Goal: Navigation & Orientation: Find specific page/section

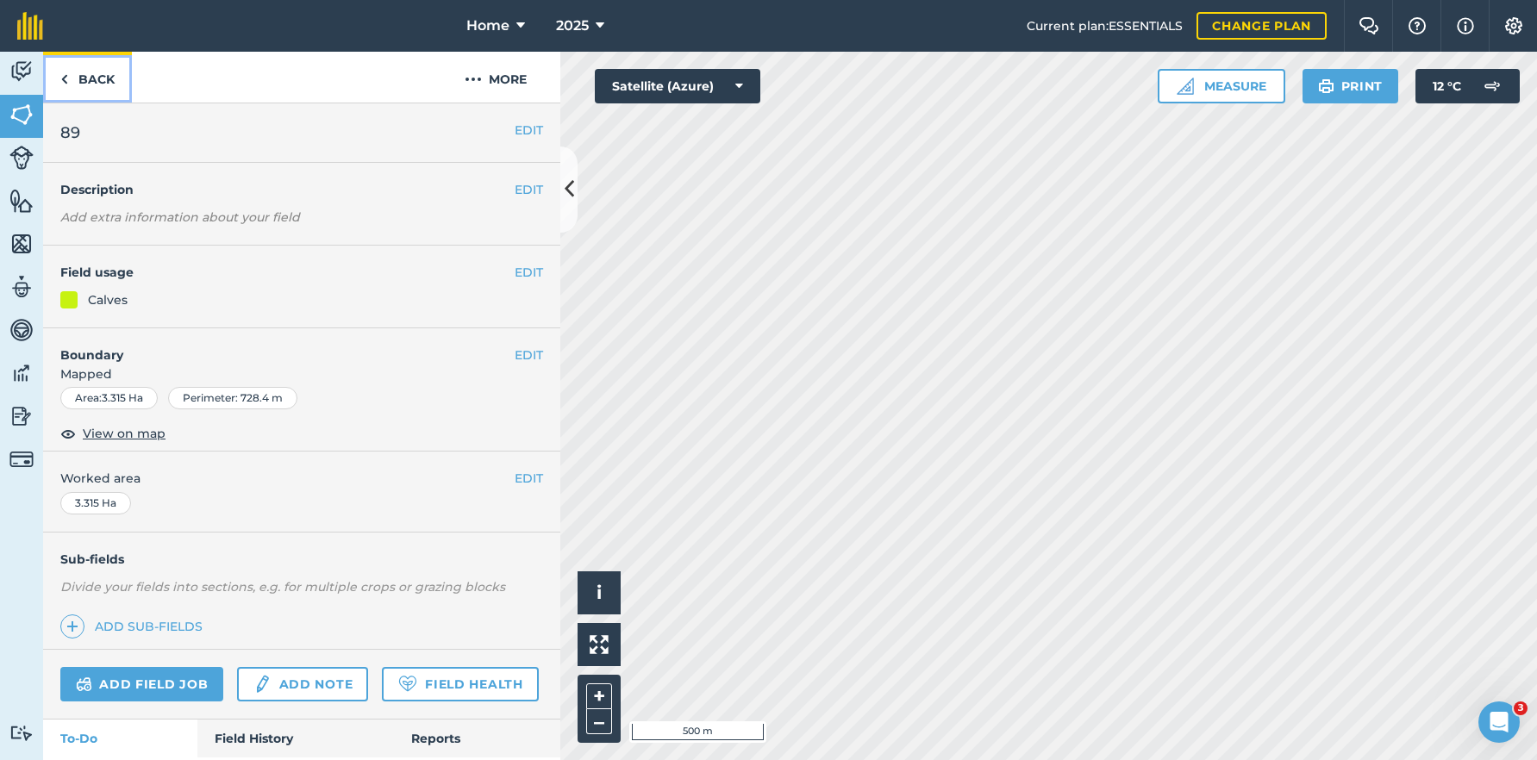
click at [101, 87] on link "Back" at bounding box center [87, 77] width 89 height 51
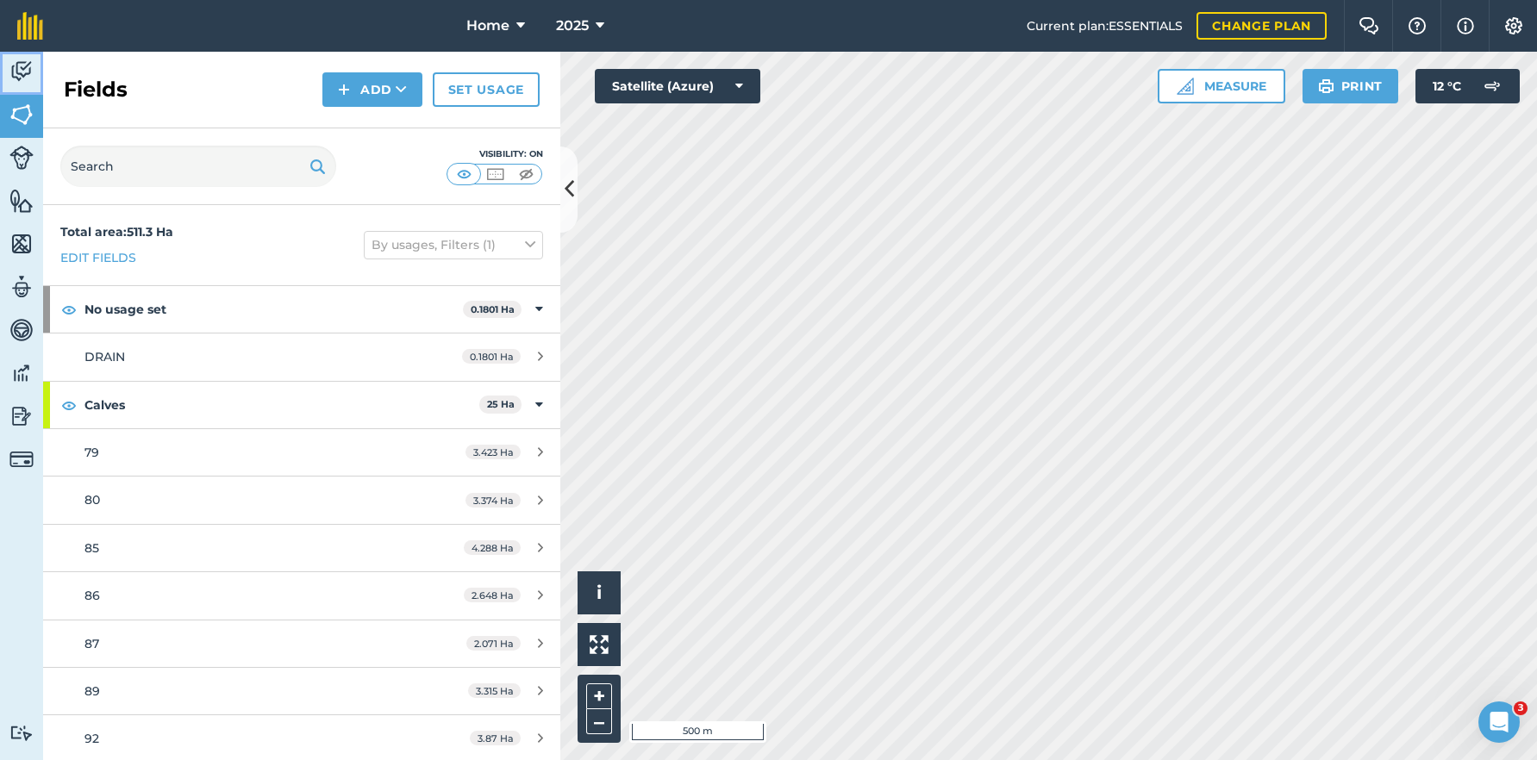
click at [22, 74] on img at bounding box center [21, 72] width 24 height 26
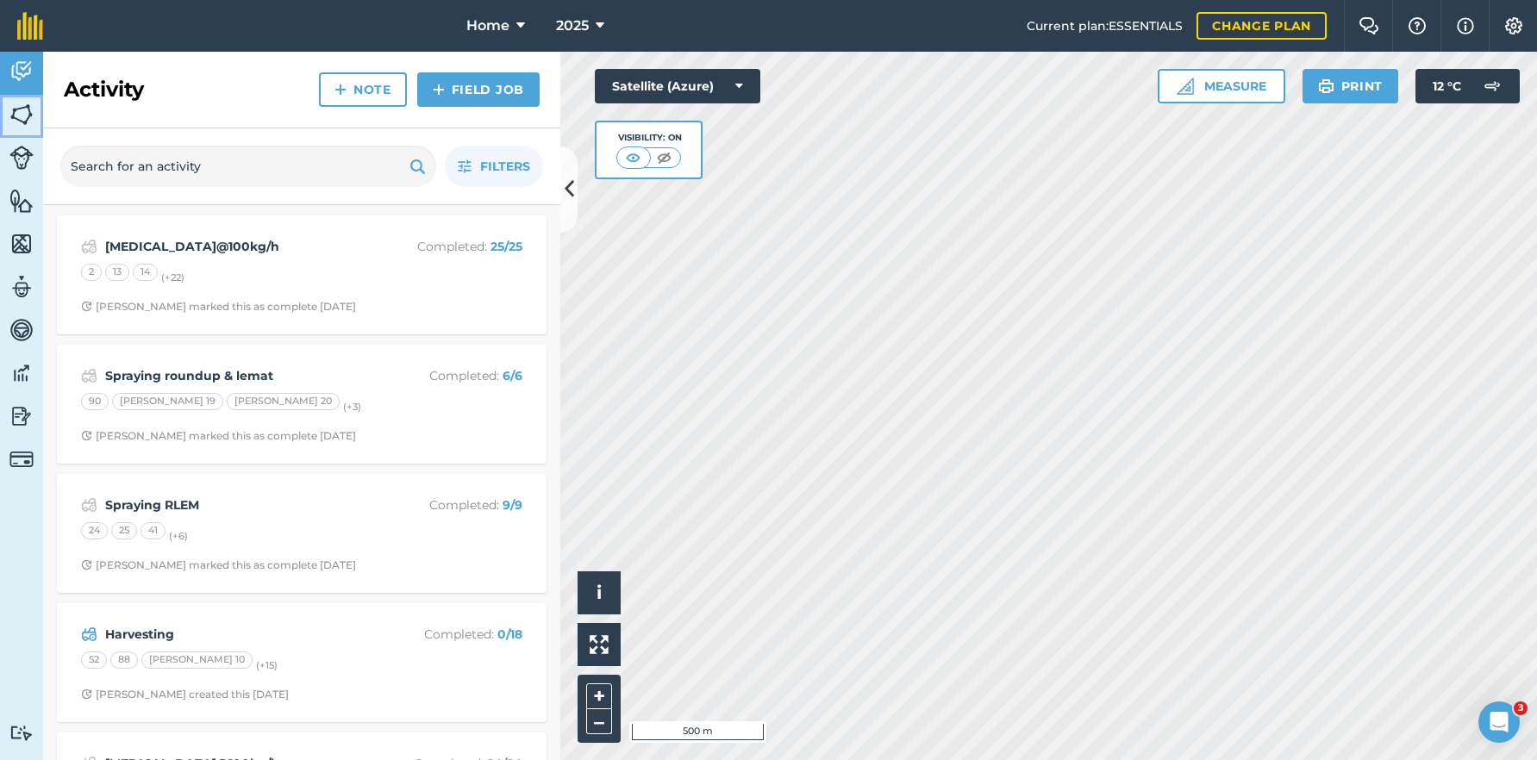
click at [28, 123] on img at bounding box center [21, 115] width 24 height 26
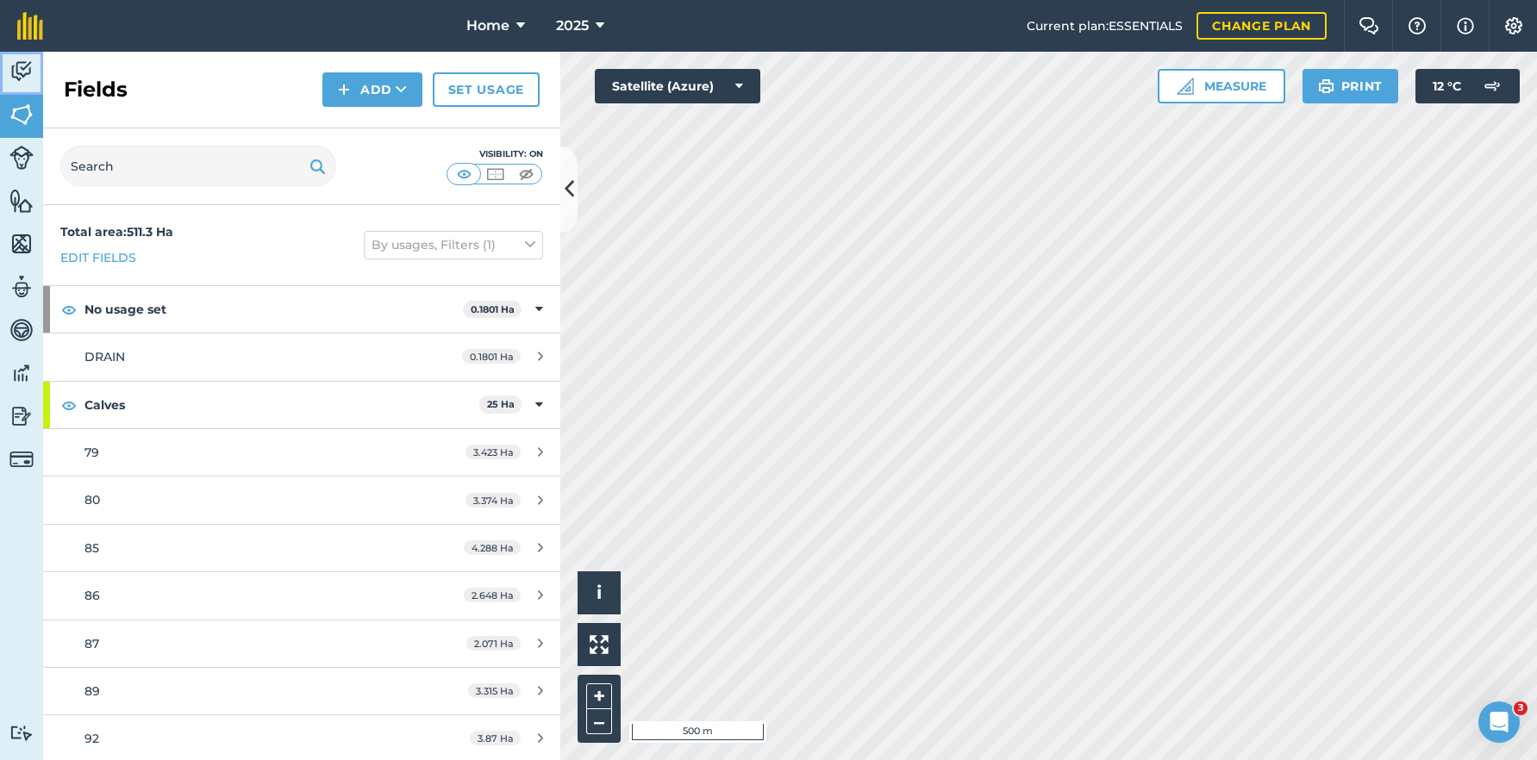
click at [29, 77] on img at bounding box center [21, 72] width 24 height 26
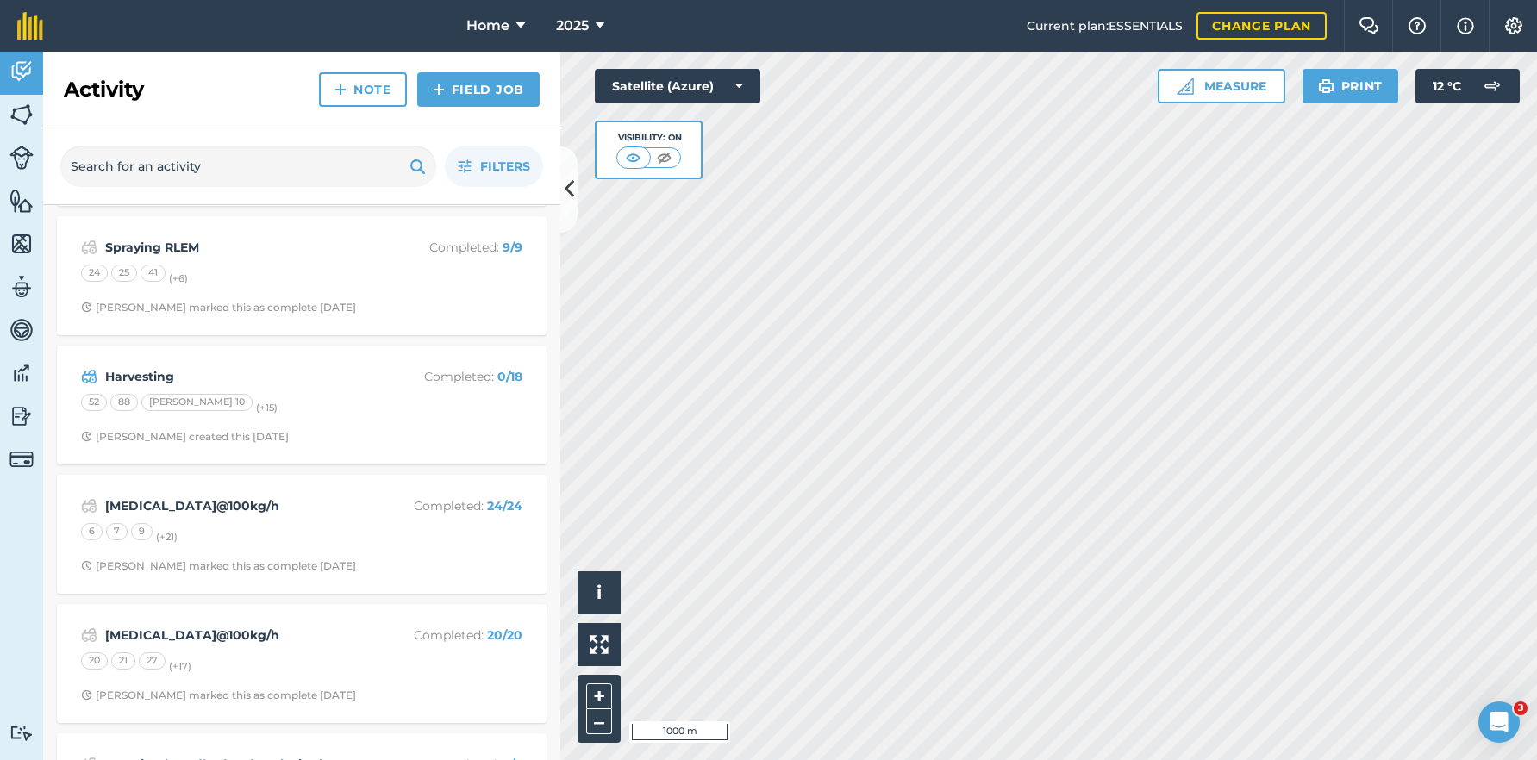
scroll to position [259, 0]
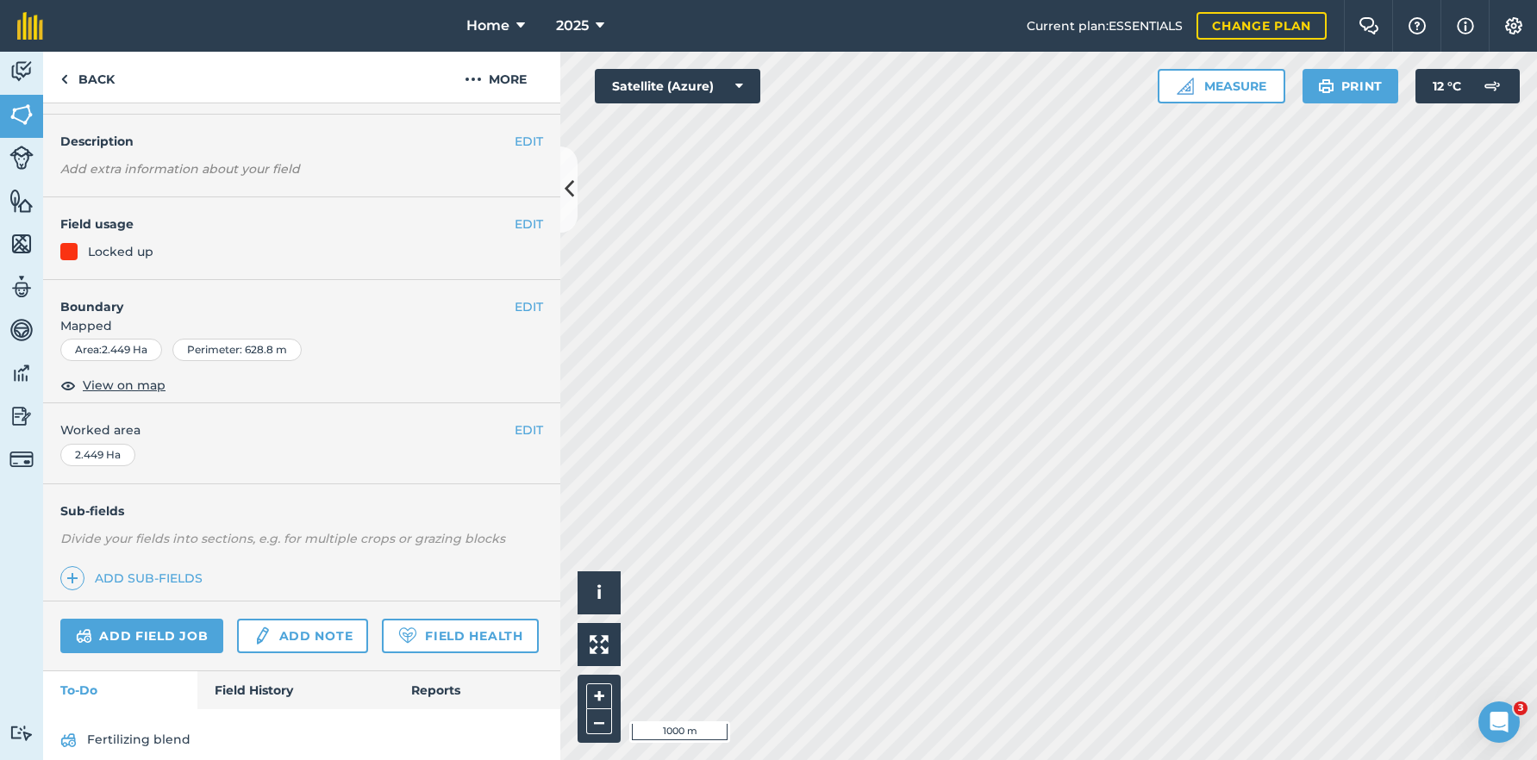
scroll to position [149, 0]
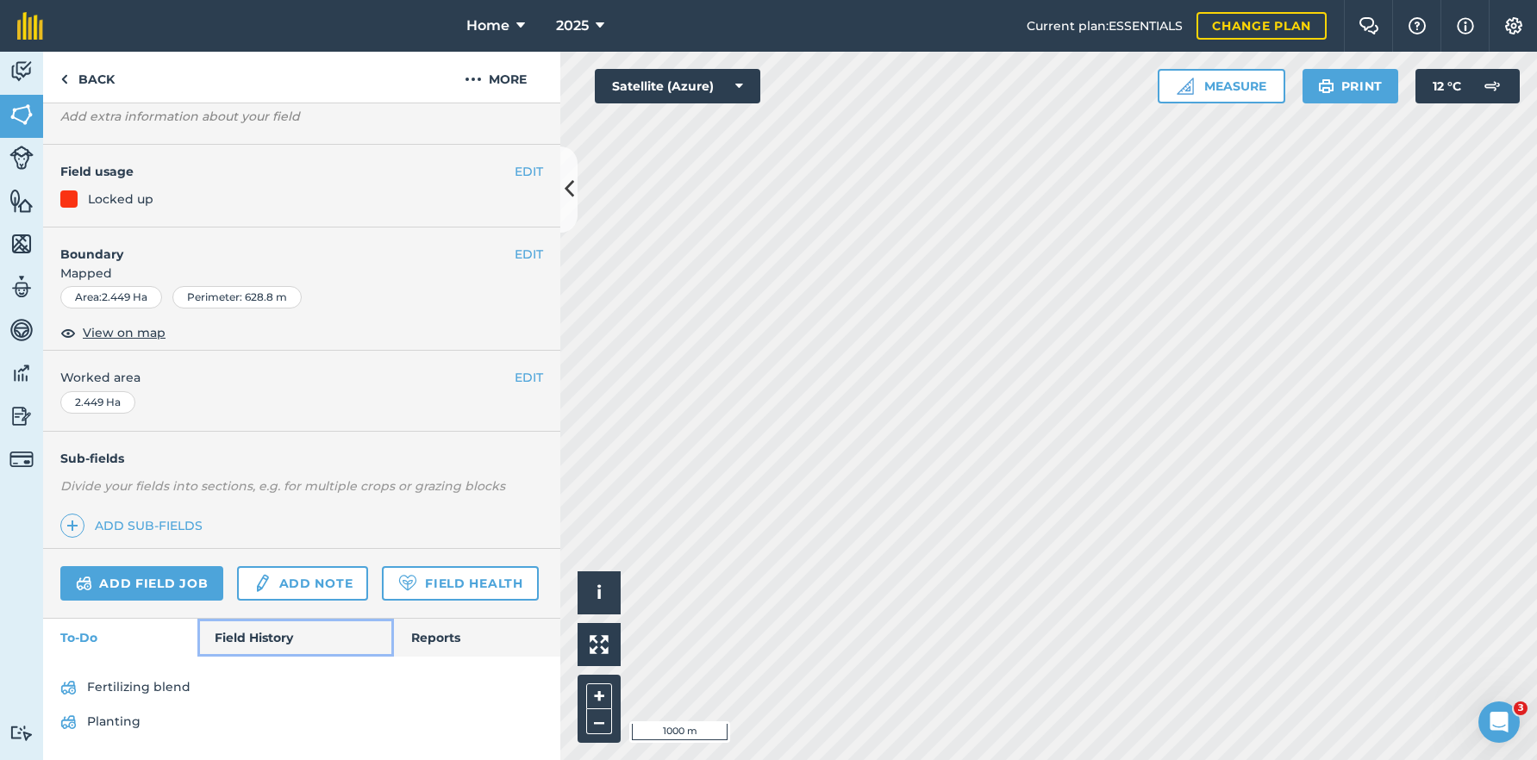
click at [247, 640] on link "Field History" at bounding box center [295, 638] width 196 height 38
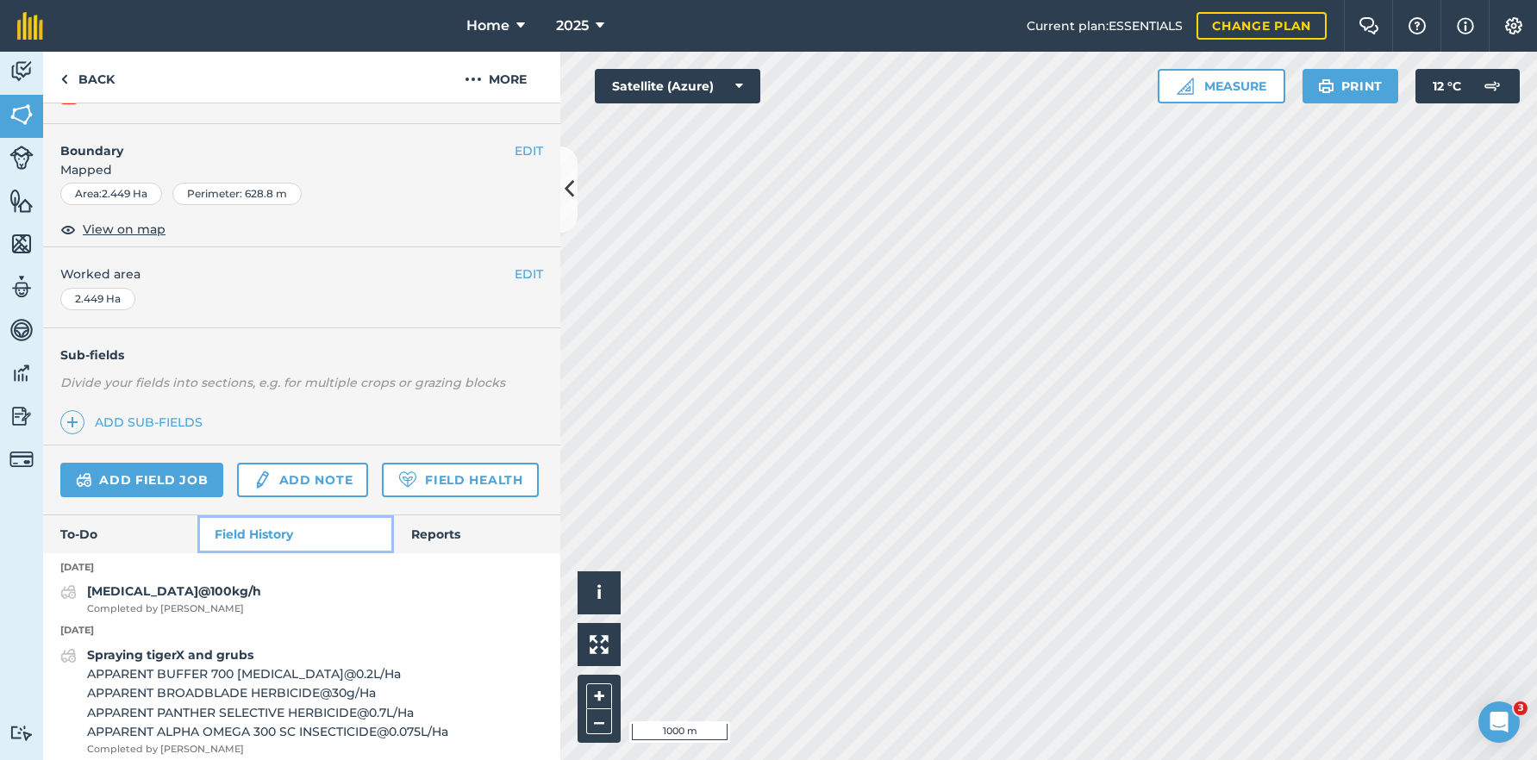
scroll to position [235, 0]
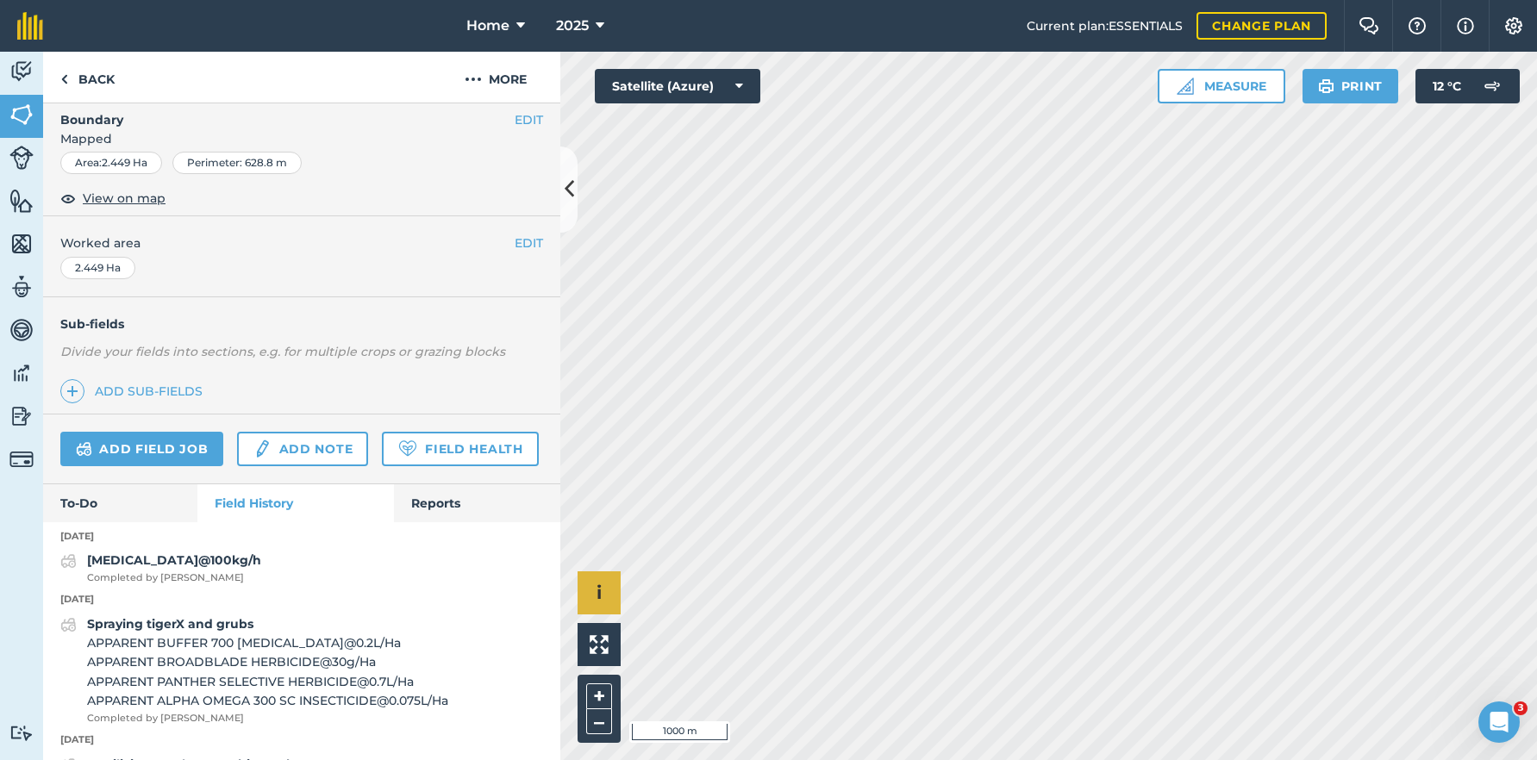
scroll to position [149, 0]
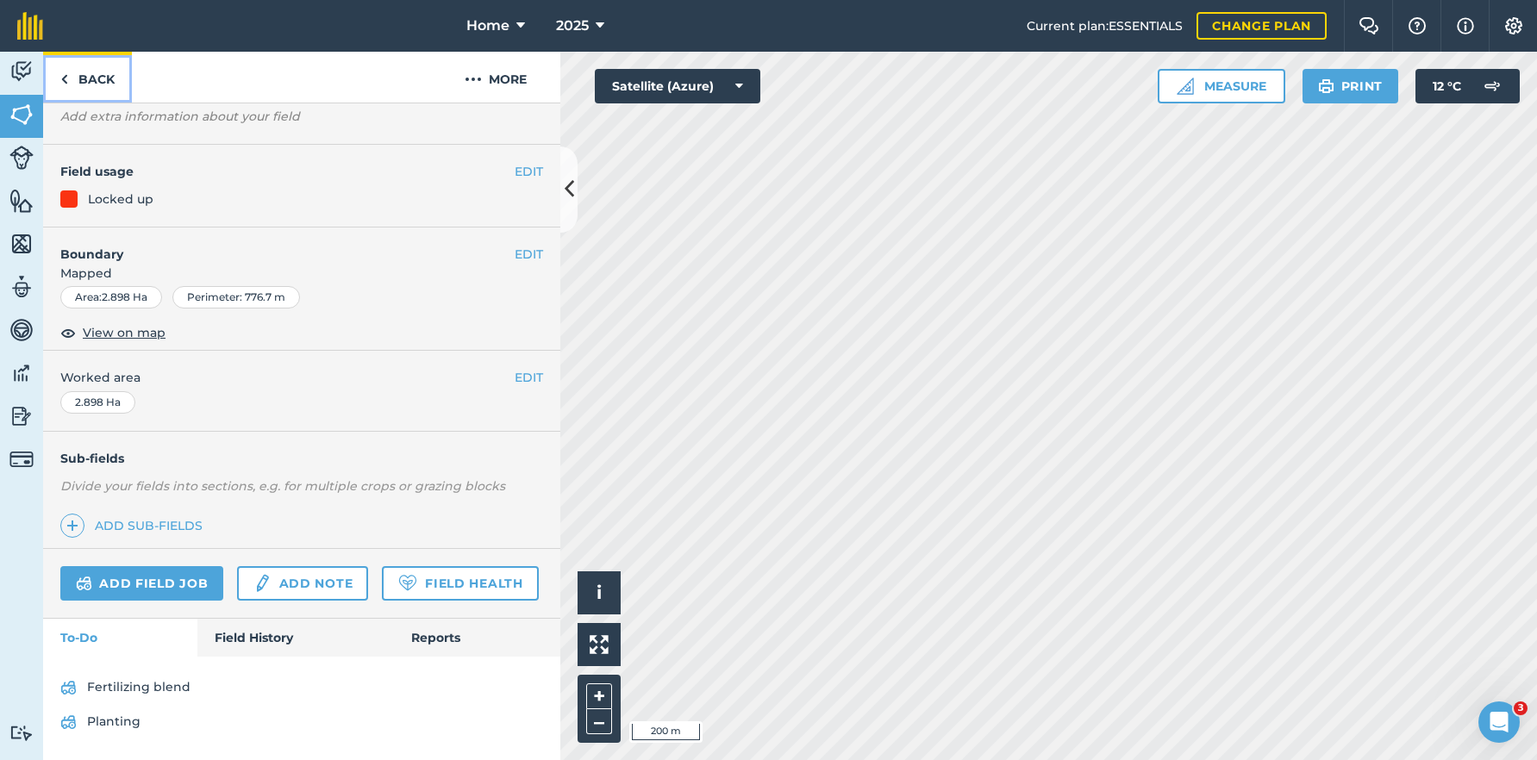
click at [99, 84] on link "Back" at bounding box center [87, 77] width 89 height 51
click at [96, 71] on link "Back" at bounding box center [87, 77] width 89 height 51
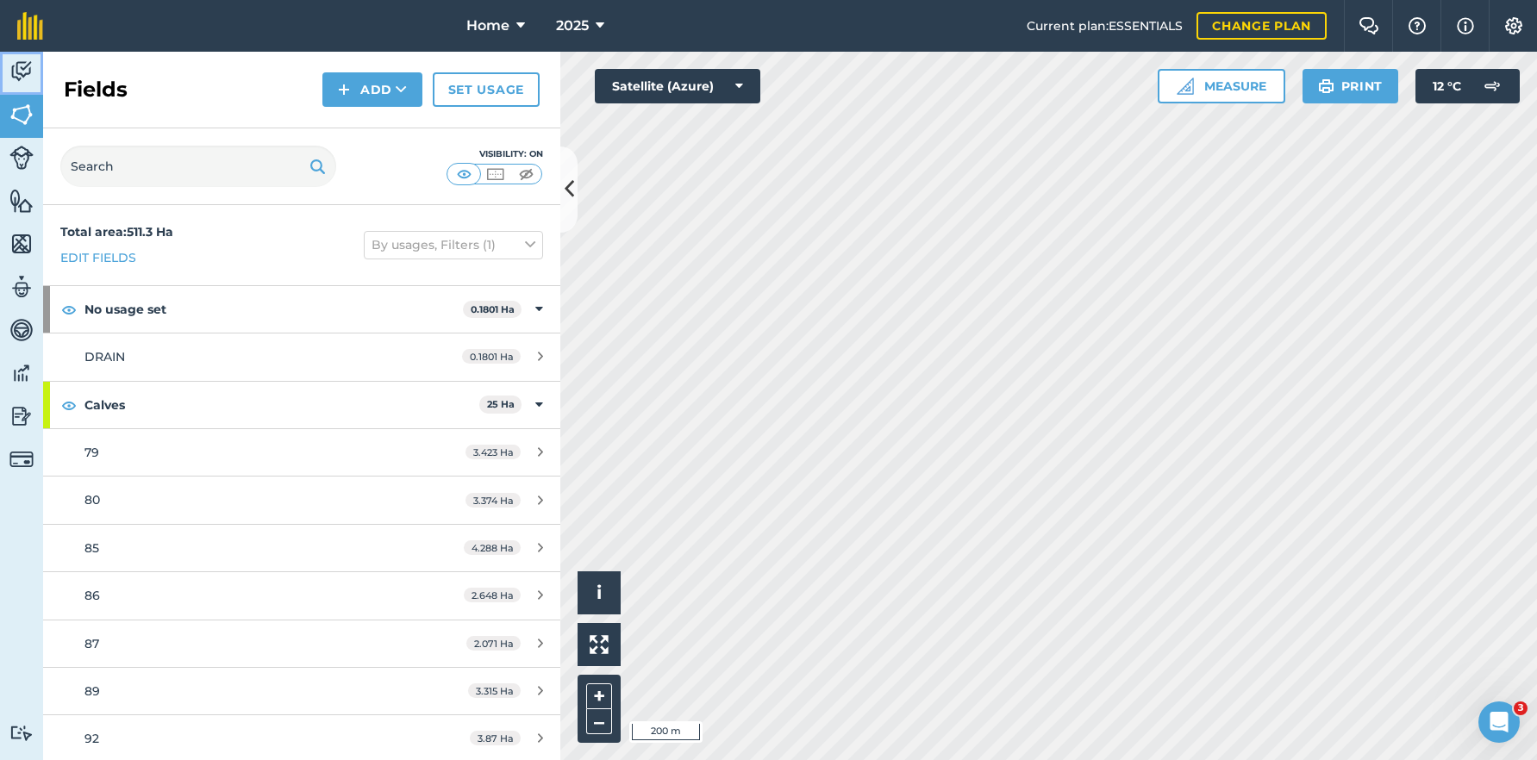
click at [16, 80] on img at bounding box center [21, 72] width 24 height 26
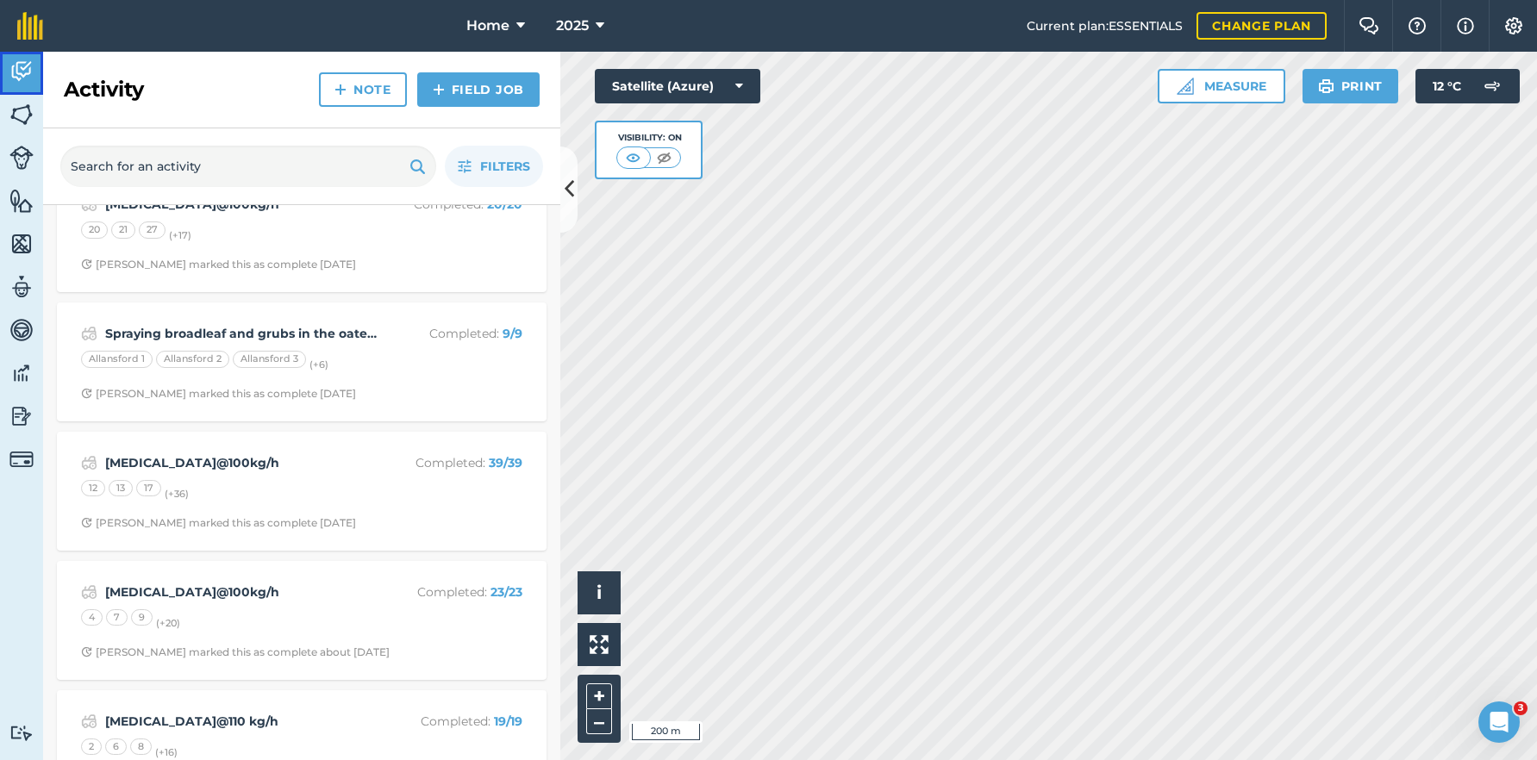
scroll to position [690, 0]
click at [332, 492] on div "12 13 17 (+ 36 )" at bounding box center [301, 490] width 441 height 22
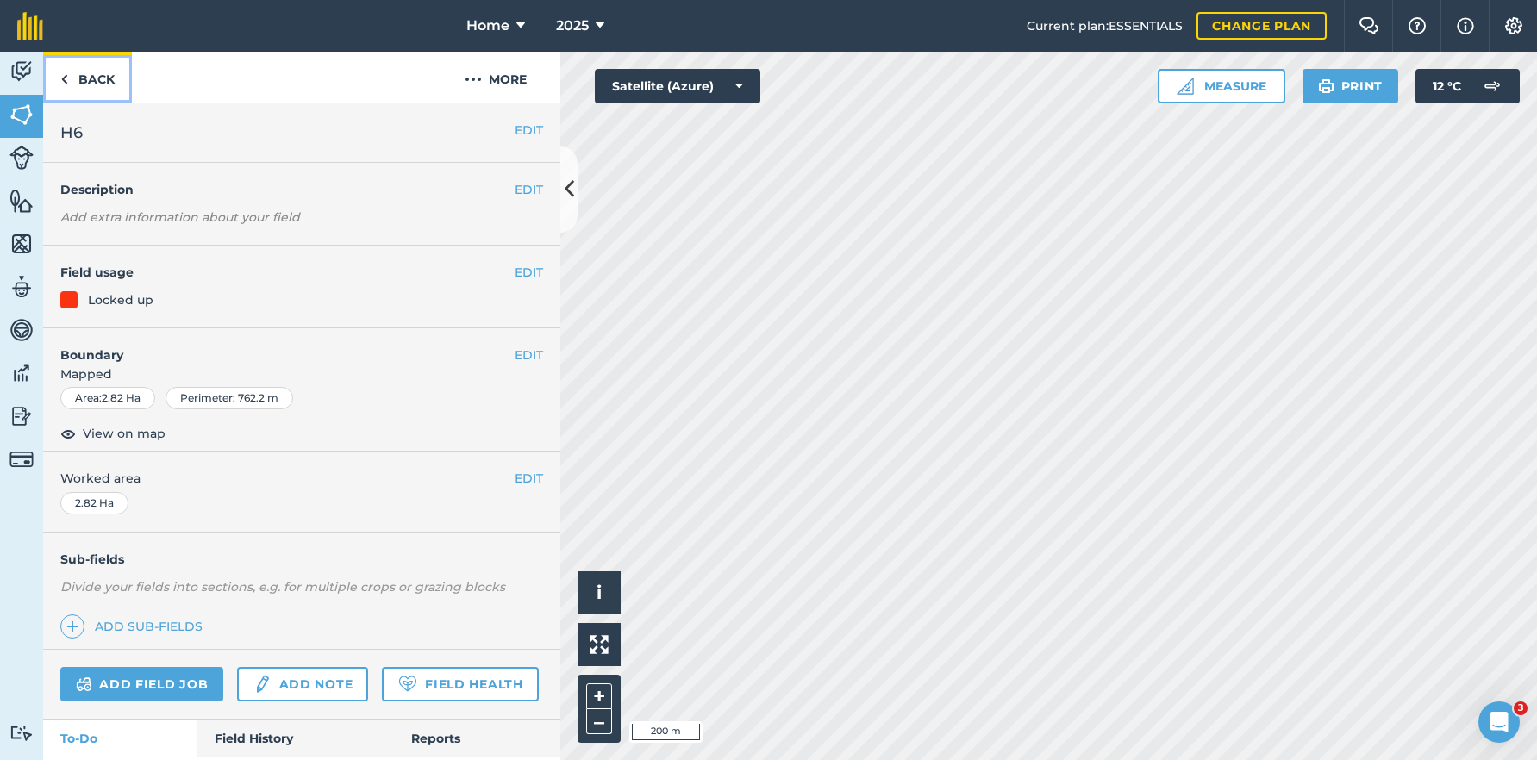
click at [74, 68] on link "Back" at bounding box center [87, 77] width 89 height 51
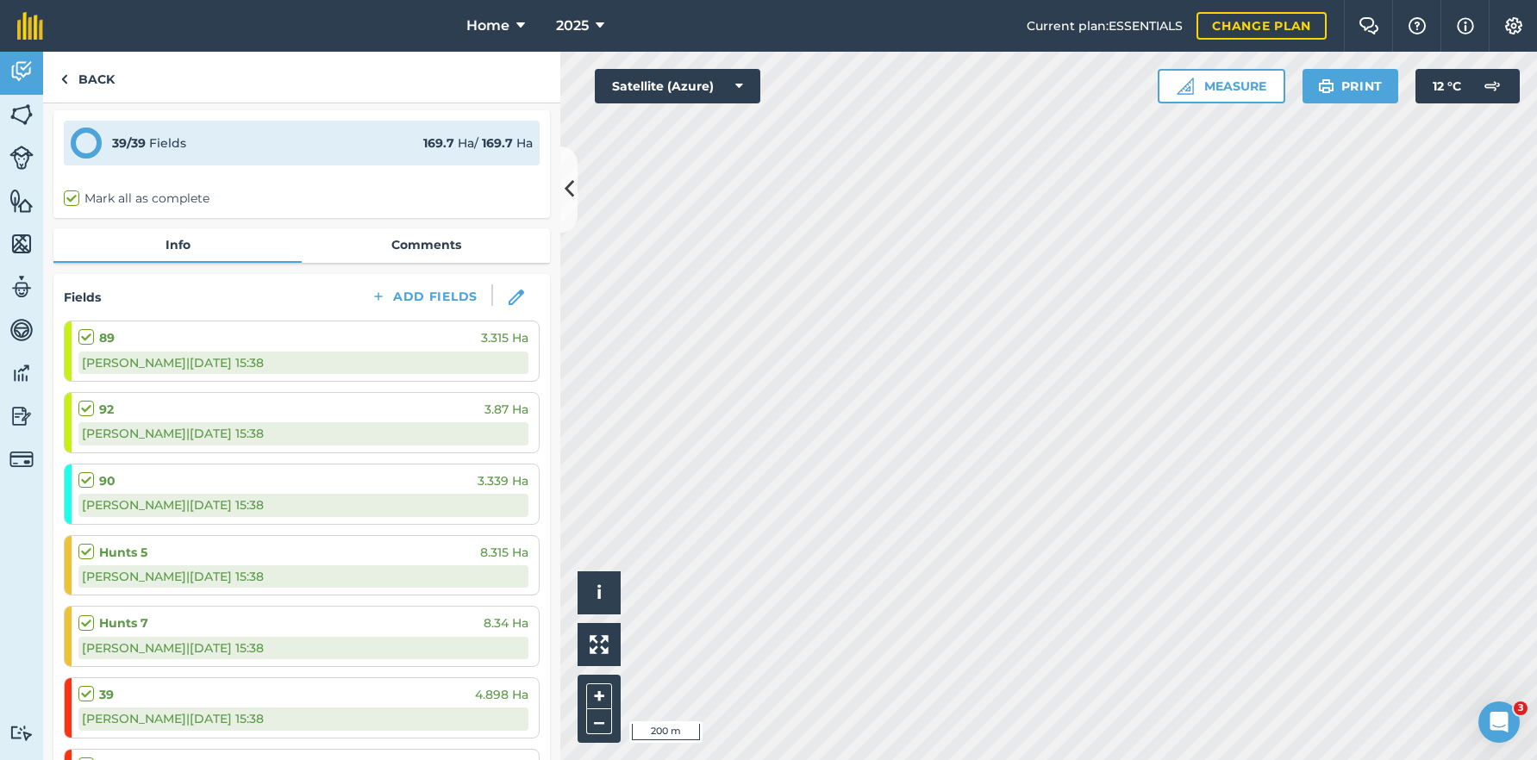
scroll to position [86, 0]
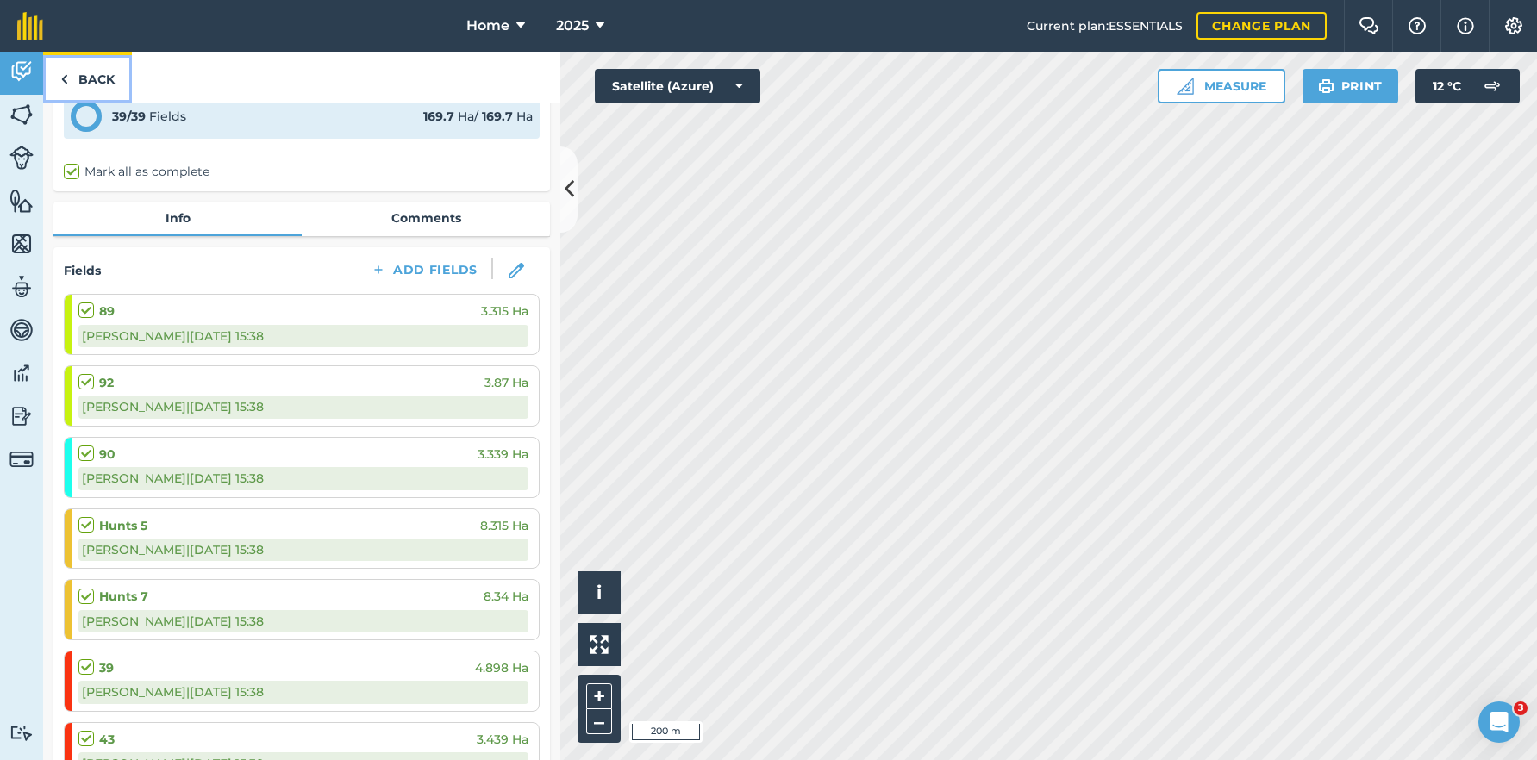
click at [113, 74] on link "Back" at bounding box center [87, 77] width 89 height 51
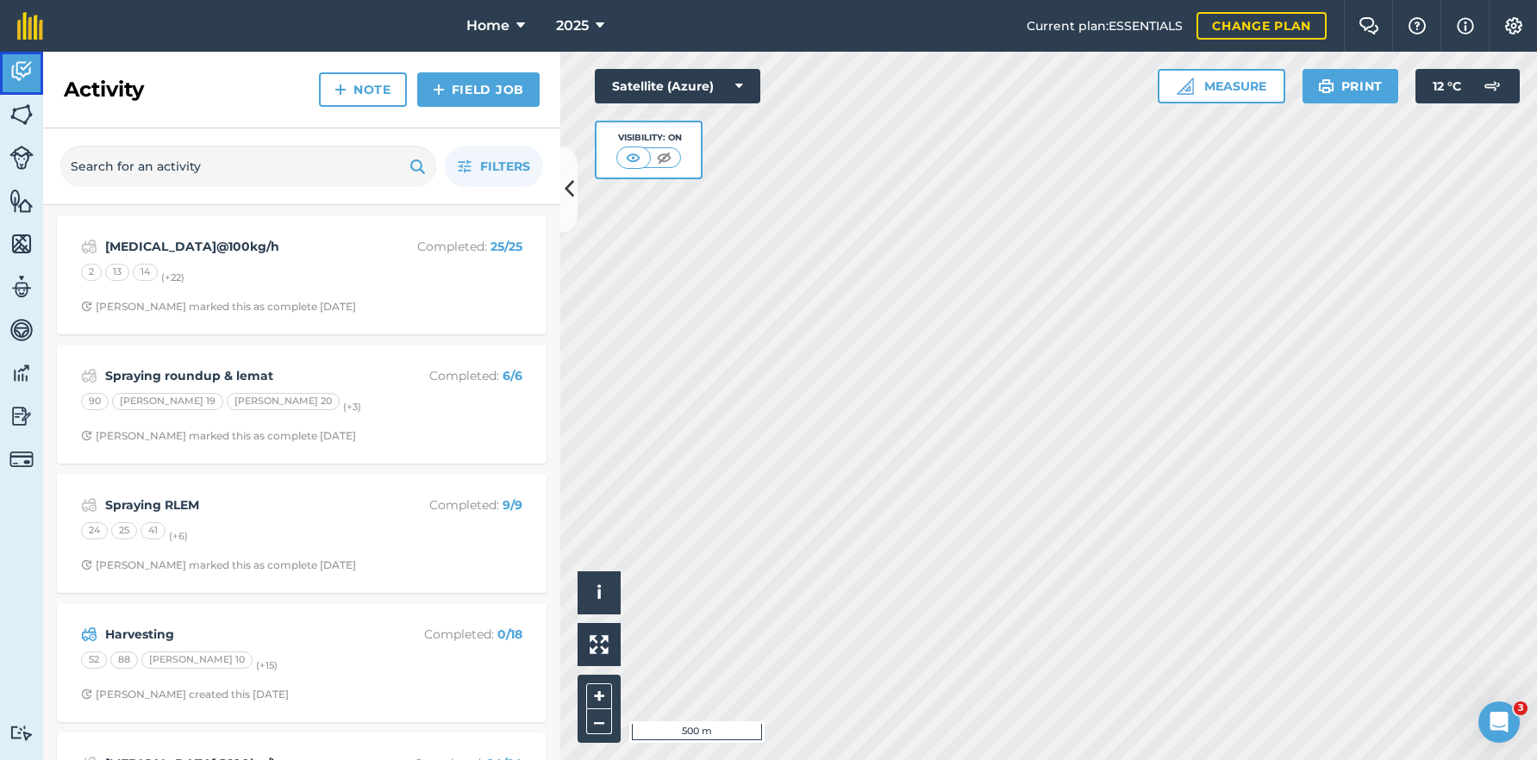
click at [29, 74] on img at bounding box center [21, 72] width 24 height 26
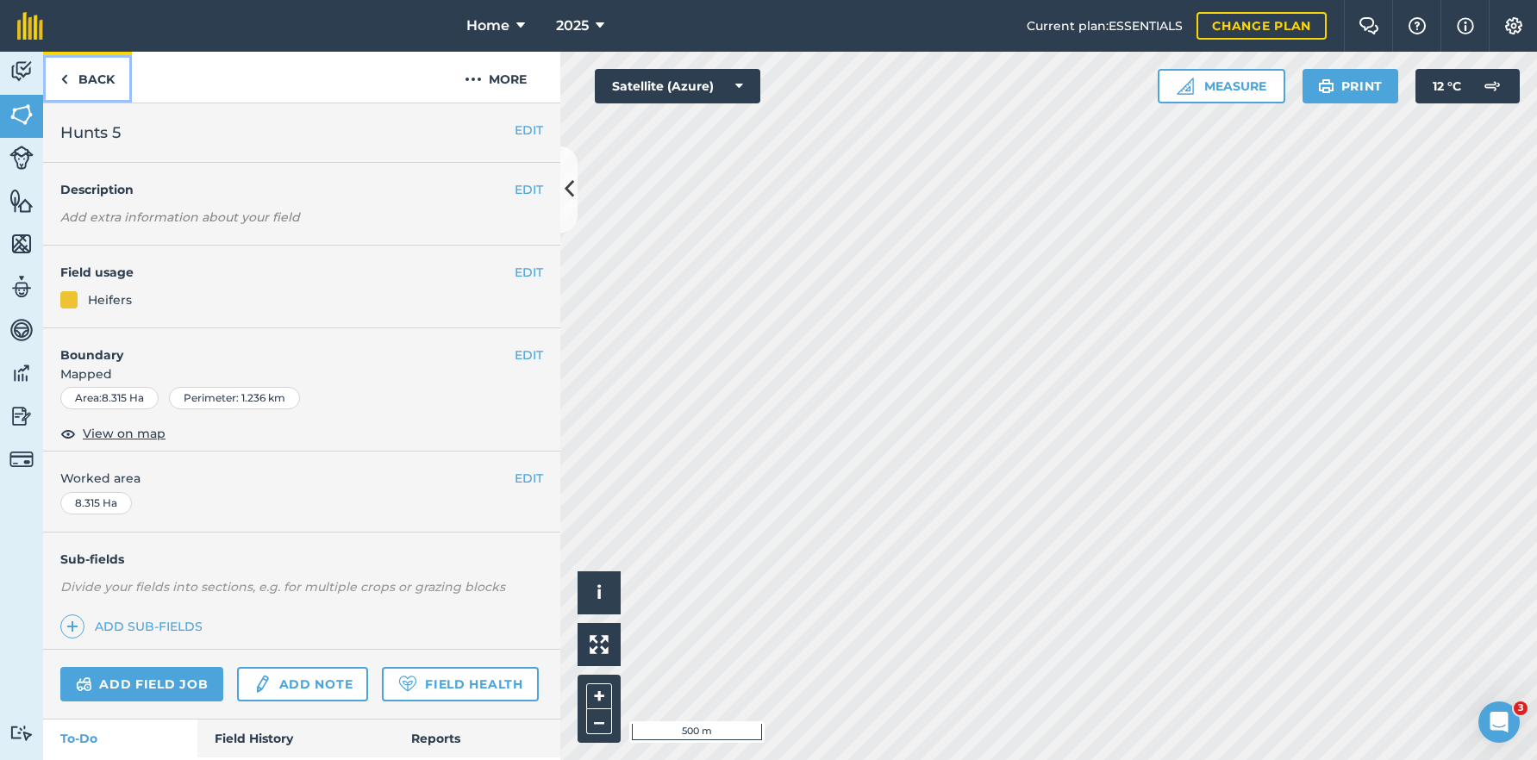
click at [107, 74] on link "Back" at bounding box center [87, 77] width 89 height 51
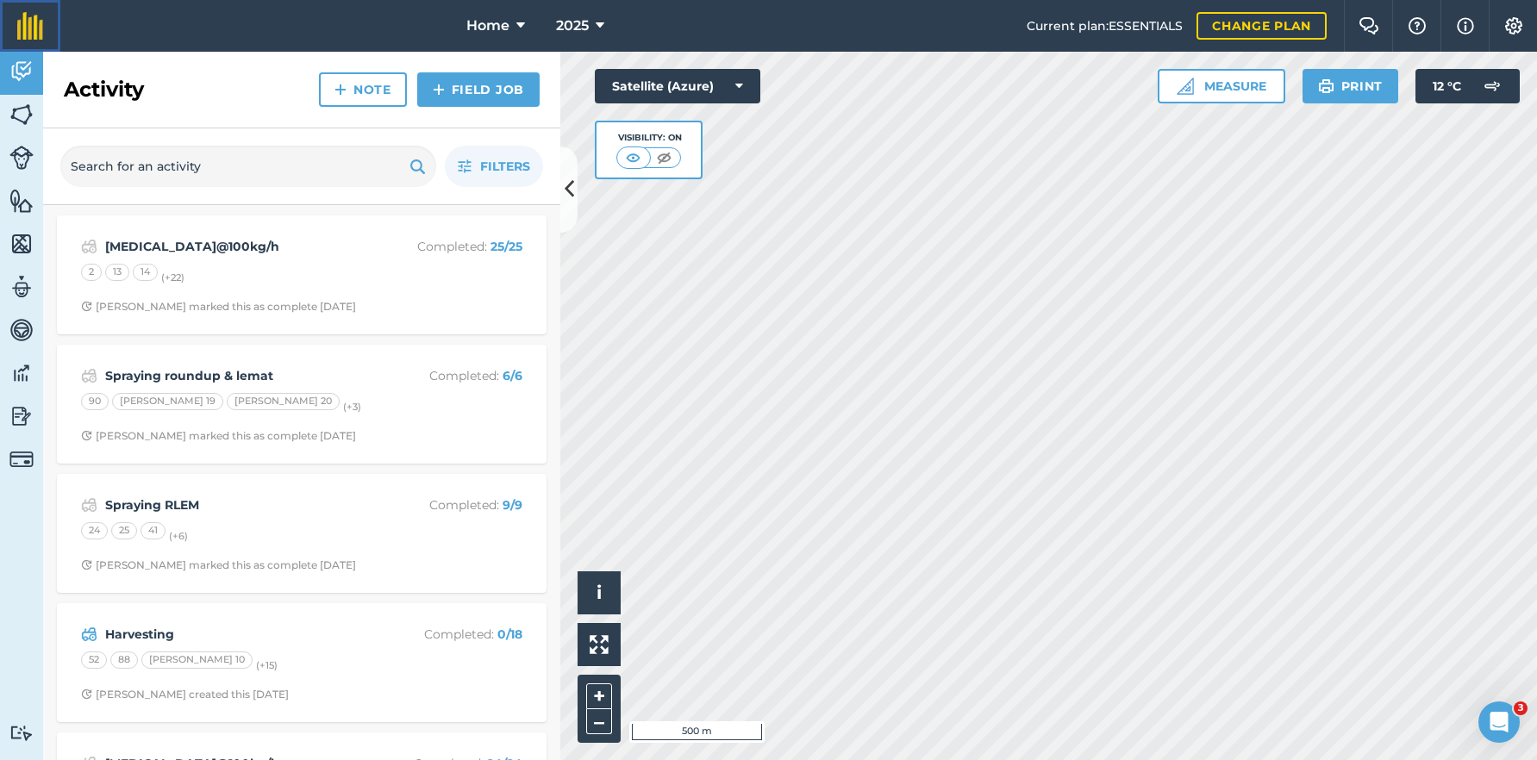
click at [14, 51] on link at bounding box center [30, 26] width 60 height 52
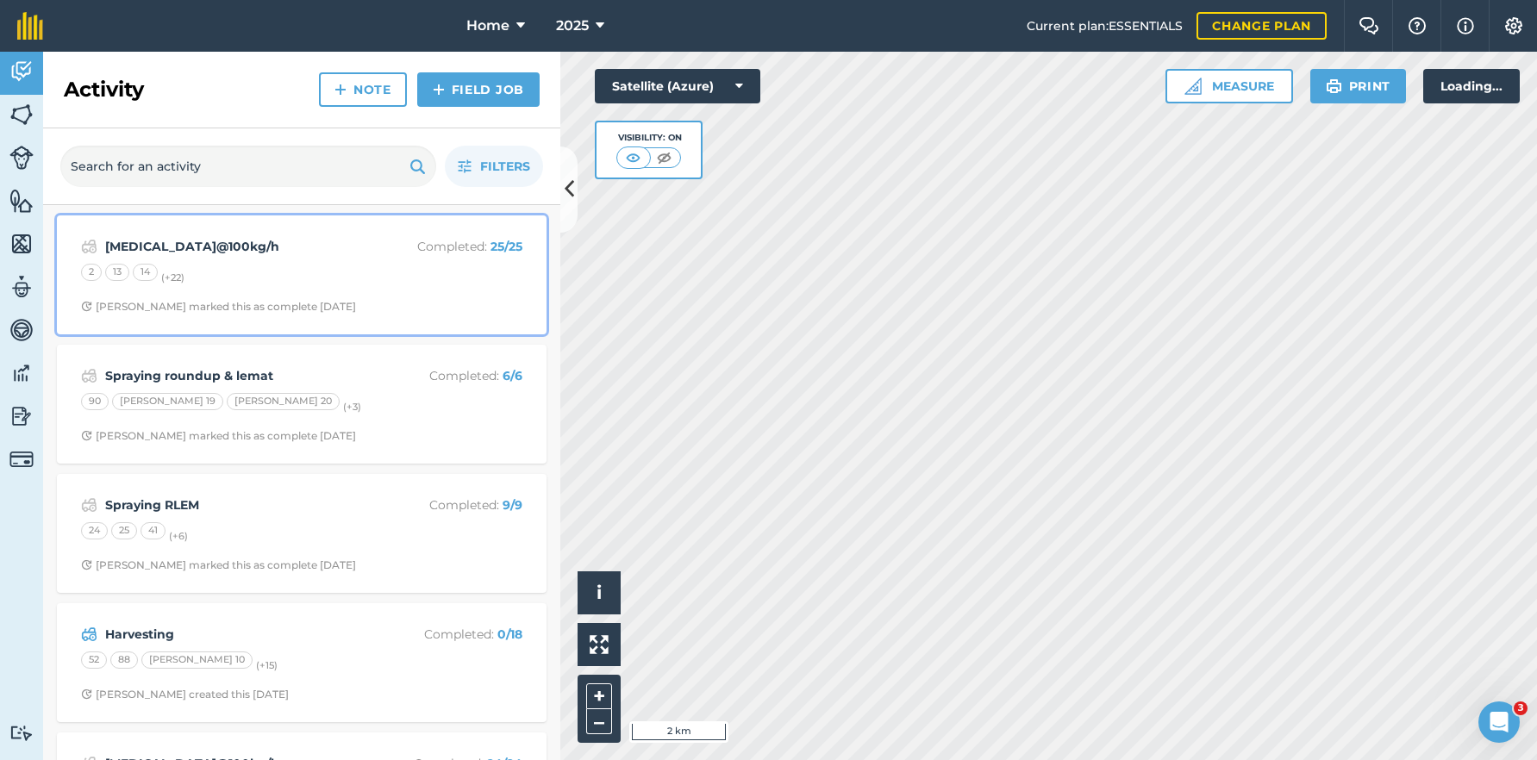
click at [412, 313] on span "[PERSON_NAME] marked this as complete [DATE]" at bounding box center [301, 307] width 441 height 14
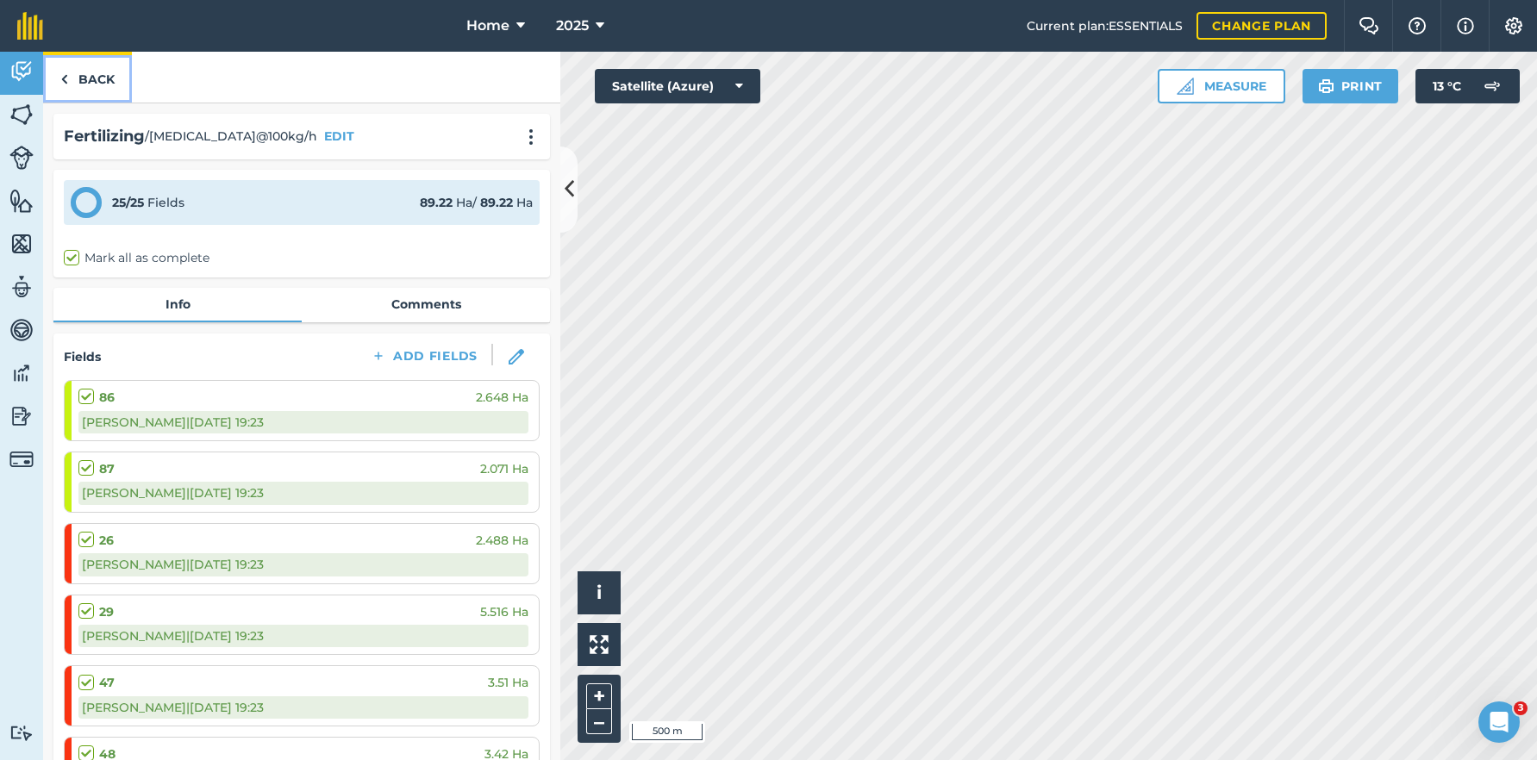
click at [78, 71] on link "Back" at bounding box center [87, 77] width 89 height 51
